Goal: Transaction & Acquisition: Subscribe to service/newsletter

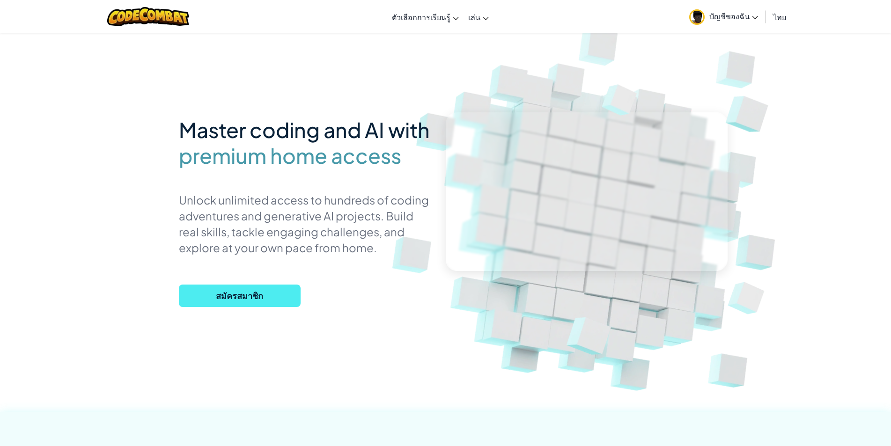
click at [212, 309] on div "Master coding and AI with premium home access Unlock unlimited access to hundre…" at bounding box center [305, 212] width 253 height 201
click at [219, 297] on span "สมัครสมาชิก" at bounding box center [240, 296] width 122 height 22
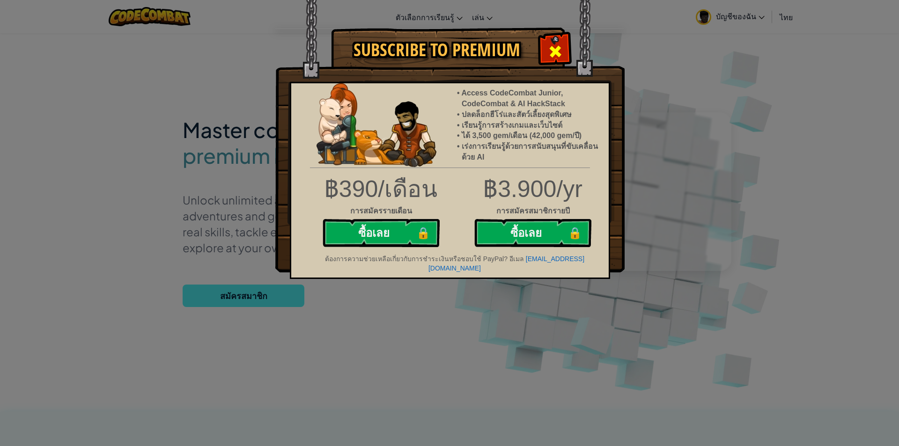
click at [554, 45] on span at bounding box center [555, 51] width 15 height 15
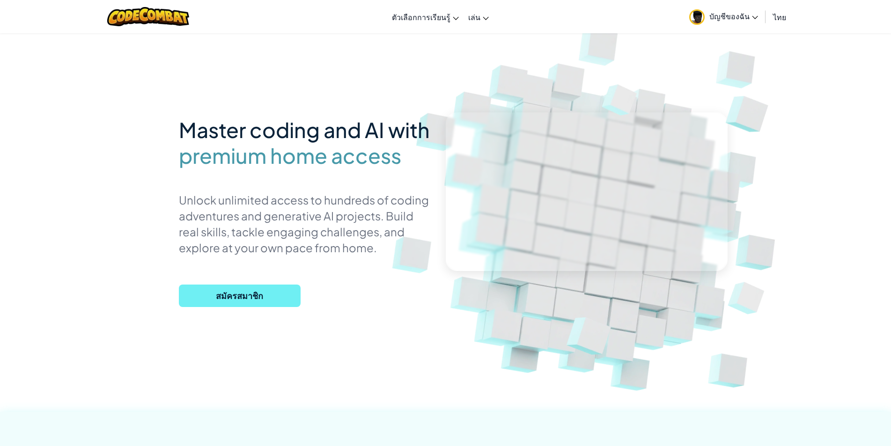
click at [242, 288] on span "สมัครสมาชิก" at bounding box center [240, 296] width 122 height 22
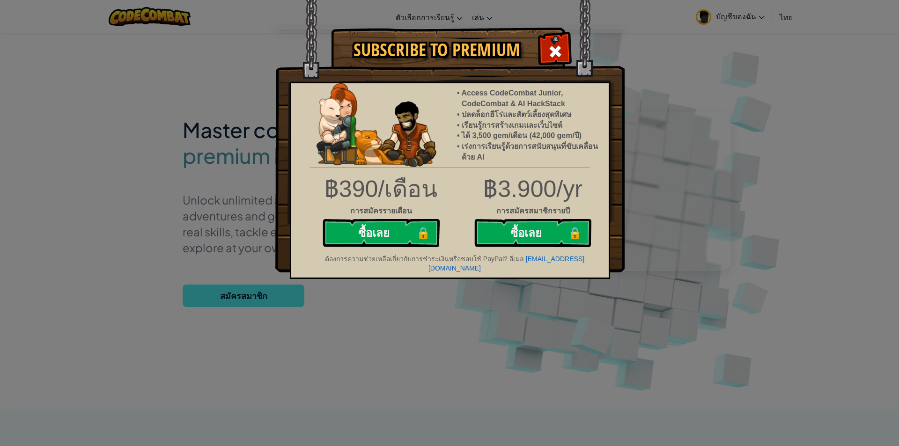
click at [547, 57] on div at bounding box center [555, 51] width 30 height 30
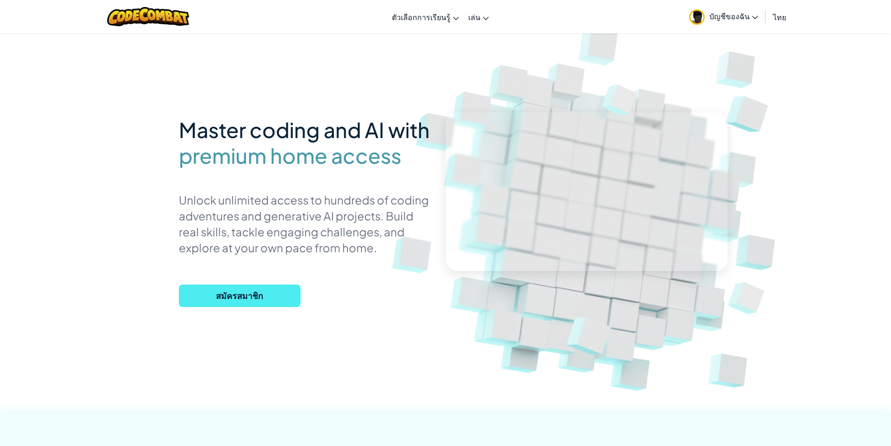
click at [724, 17] on span "บัญชีของฉัน" at bounding box center [734, 16] width 49 height 10
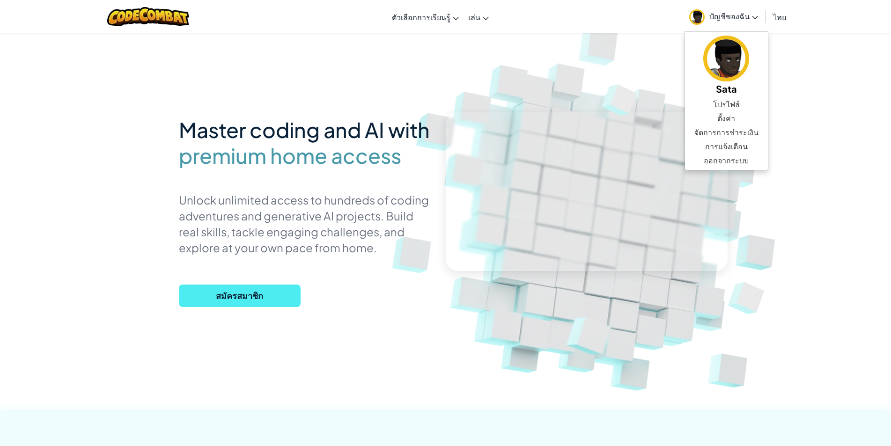
click at [659, 72] on img at bounding box center [596, 206] width 520 height 520
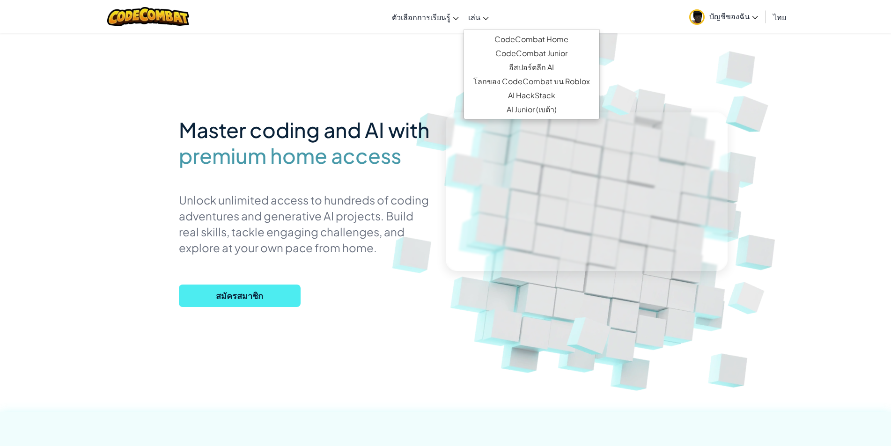
click at [471, 23] on link "เล่น" at bounding box center [479, 16] width 30 height 25
click at [718, 22] on link "บัญชีของฉัน" at bounding box center [724, 17] width 78 height 30
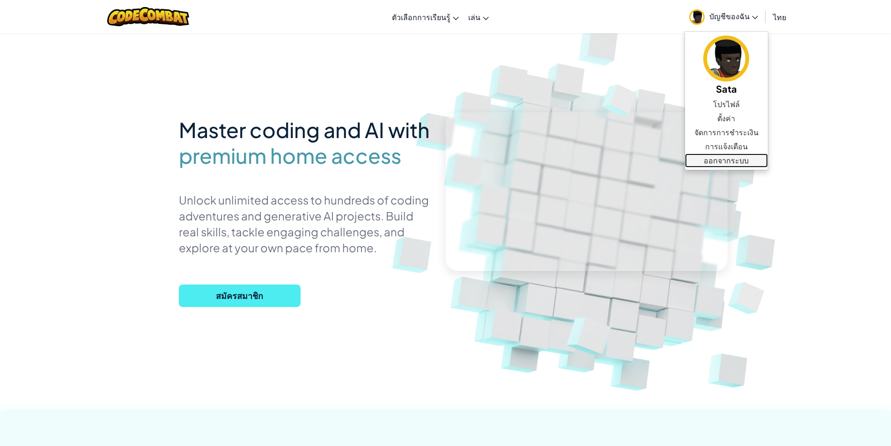
click at [718, 162] on link "ออกจากระบบ" at bounding box center [726, 161] width 83 height 14
